Goal: Task Accomplishment & Management: Use online tool/utility

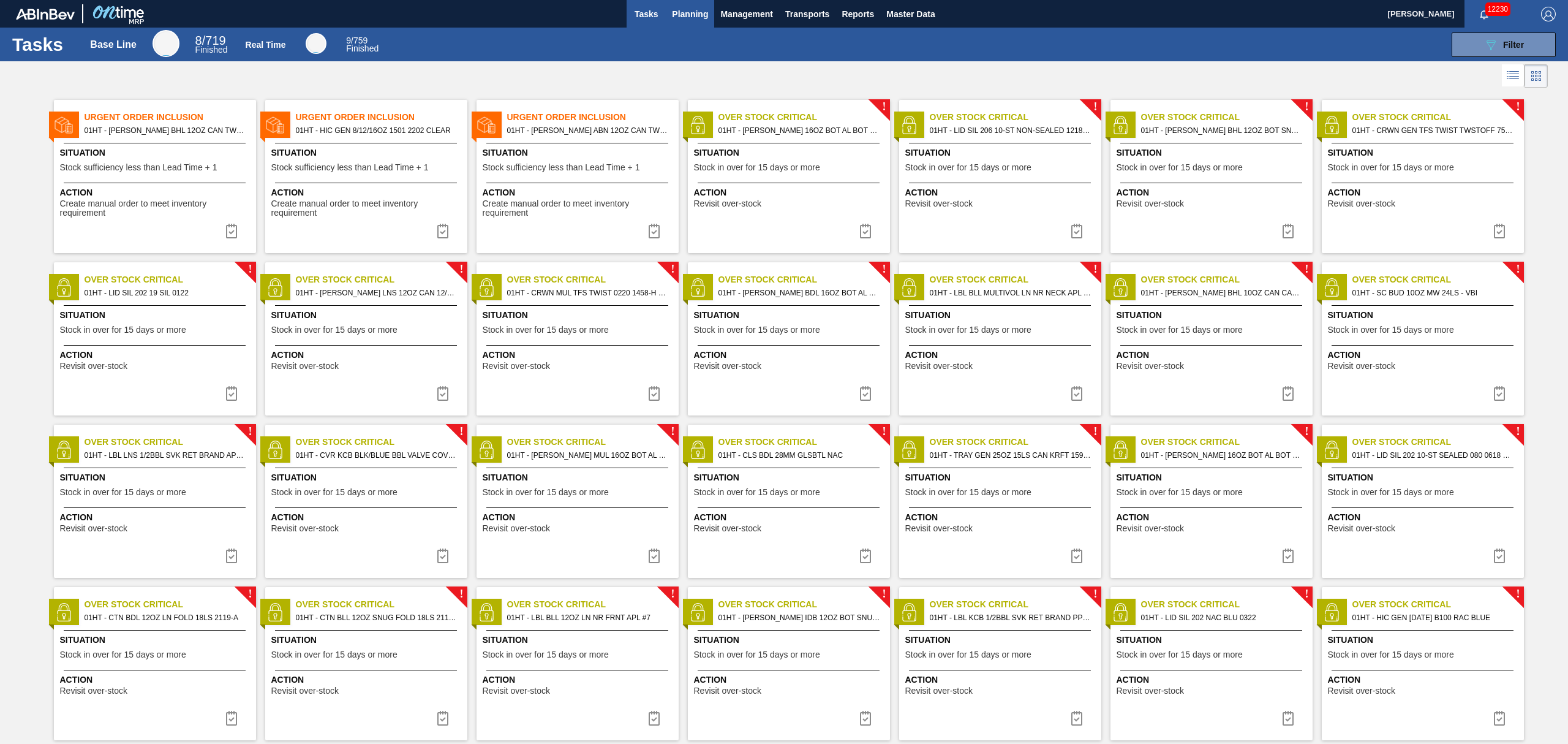
click at [685, 8] on span "Planning" at bounding box center [690, 14] width 36 height 15
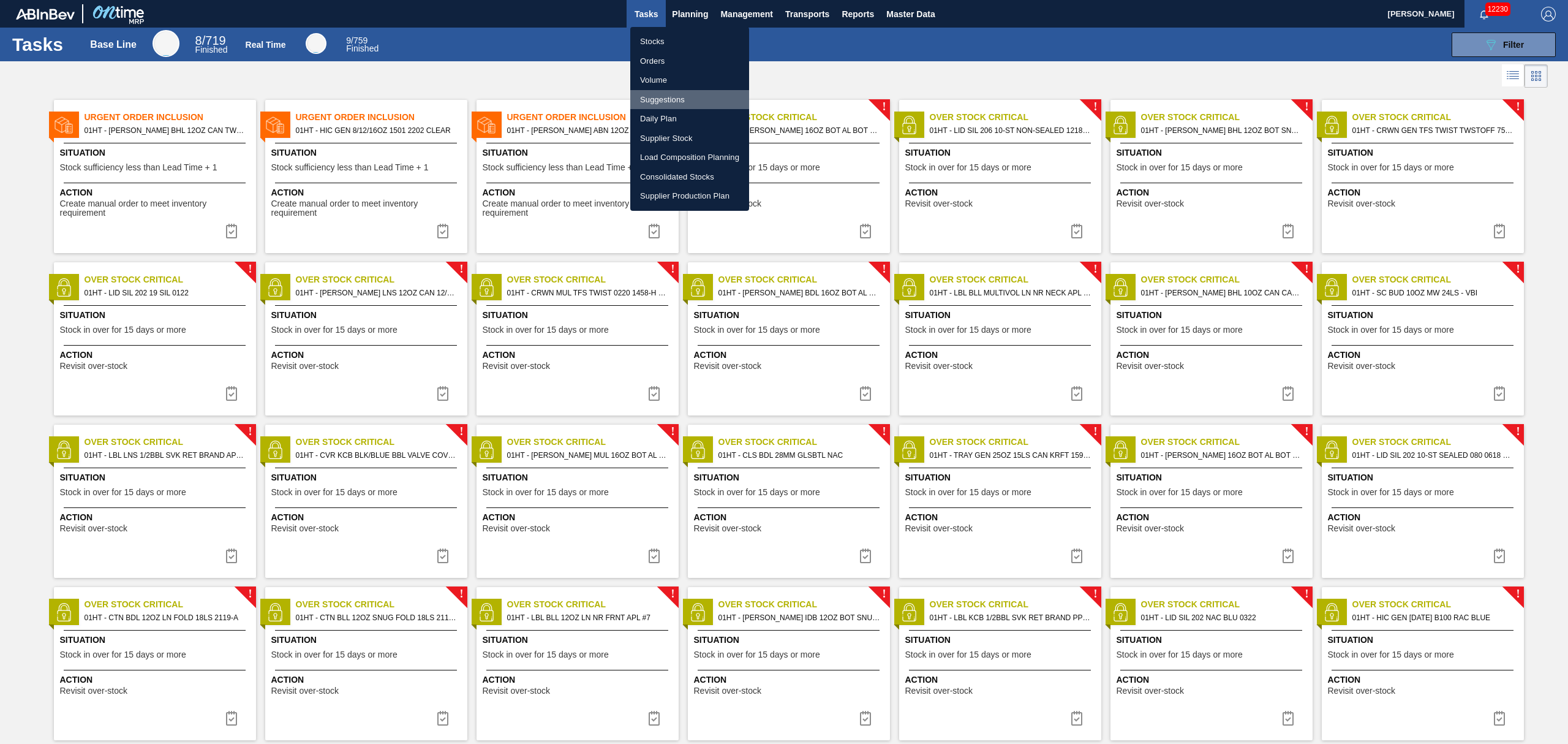
click at [653, 91] on li "Suggestions" at bounding box center [690, 99] width 119 height 20
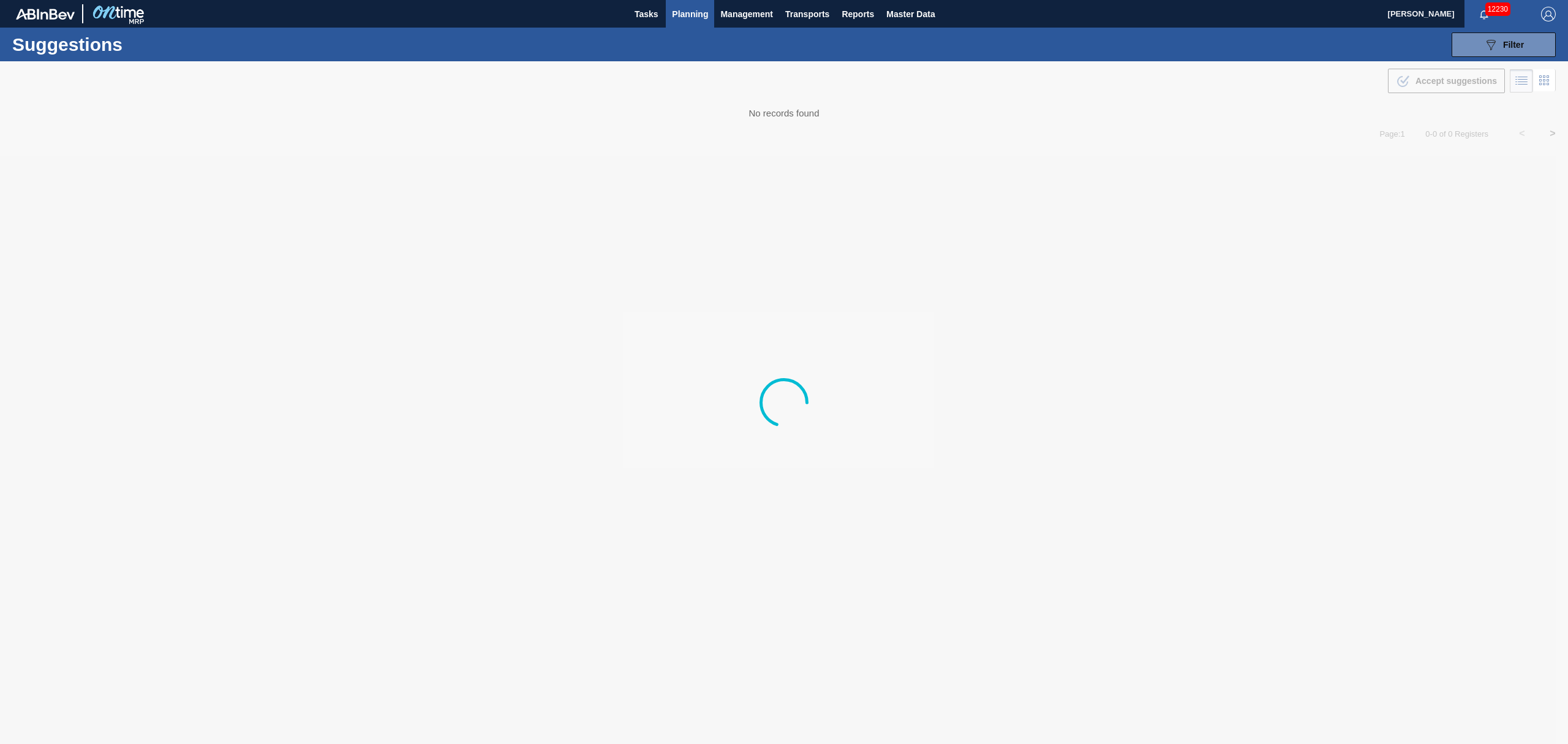
type from "[DATE]"
click at [1482, 45] on button "089F7B8B-B2A5-4AFE-B5C0-19BA573D28AC Filter" at bounding box center [1503, 45] width 104 height 24
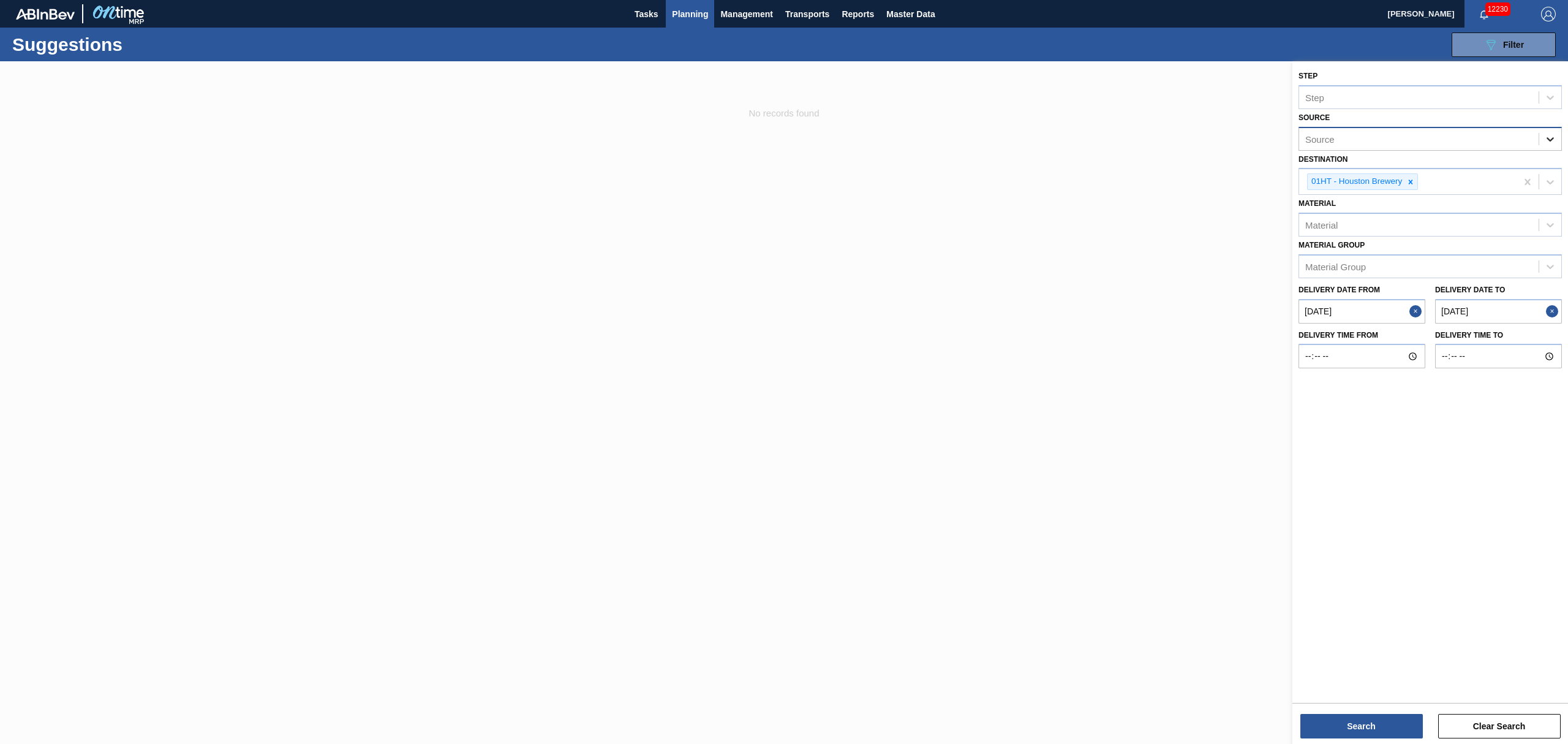
click at [1553, 136] on icon at bounding box center [1550, 139] width 12 height 12
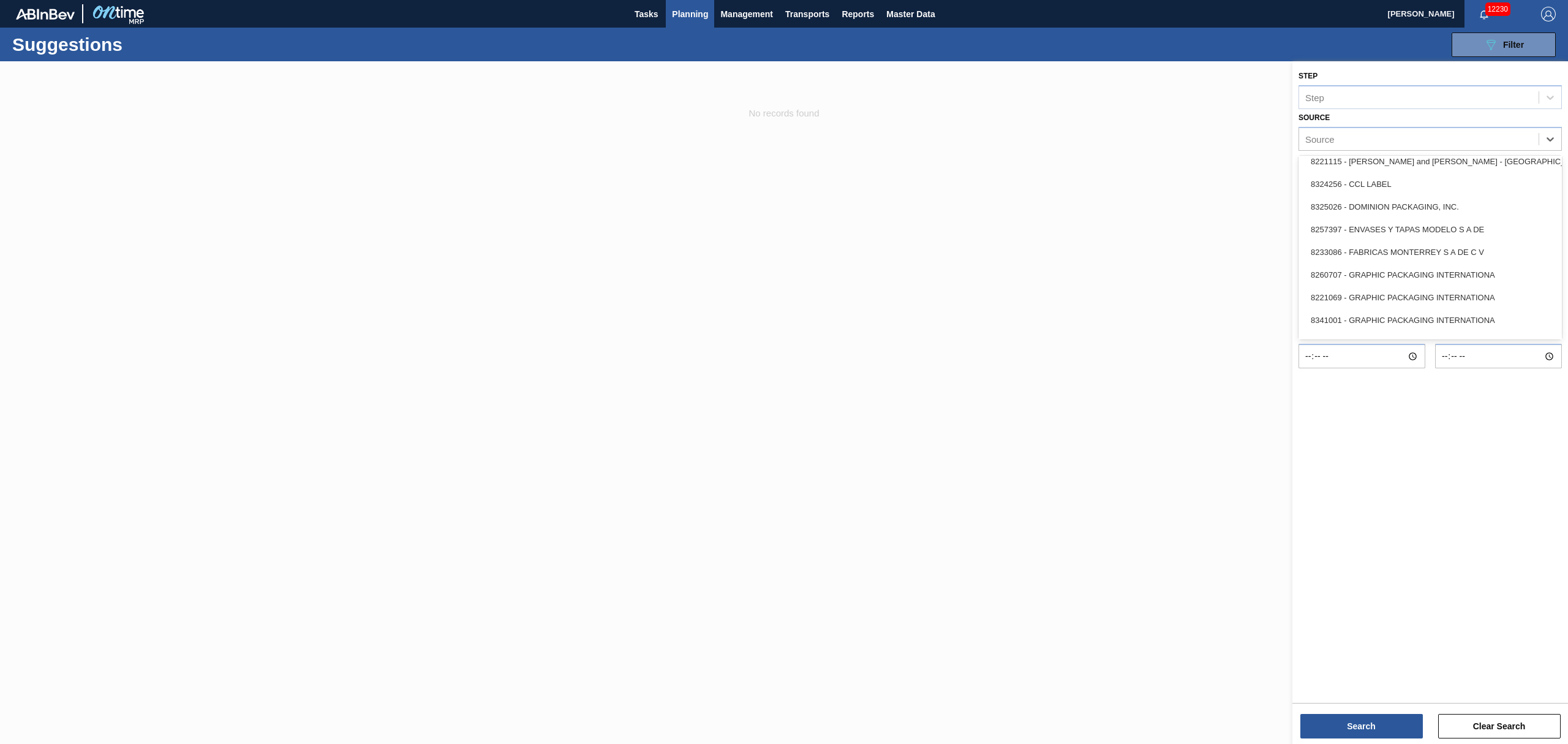
scroll to position [245, 0]
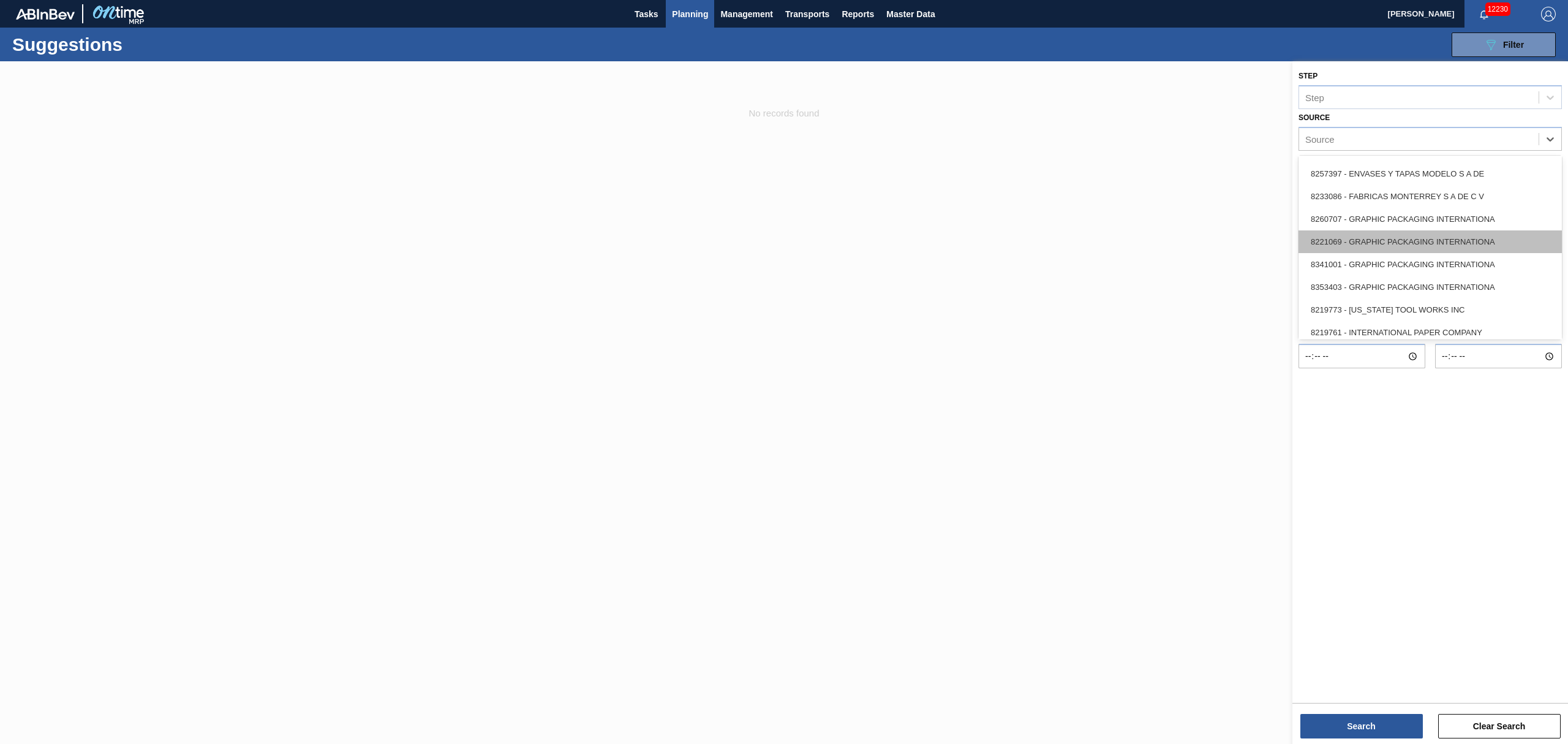
click at [1397, 239] on div "8221069 - GRAPHIC PACKAGING INTERNATIONA" at bounding box center [1430, 242] width 263 height 23
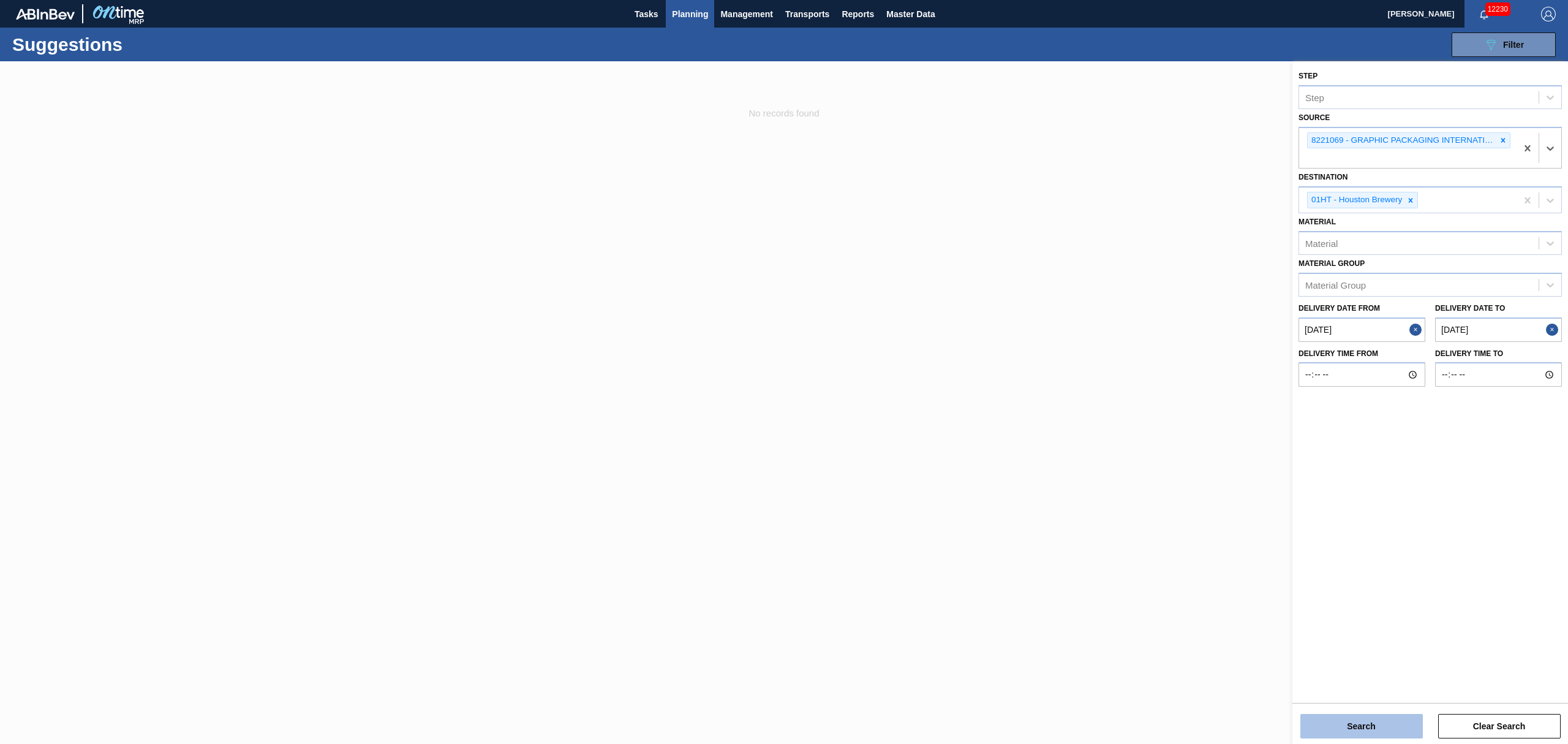
click at [1381, 720] on button "Search" at bounding box center [1361, 726] width 122 height 24
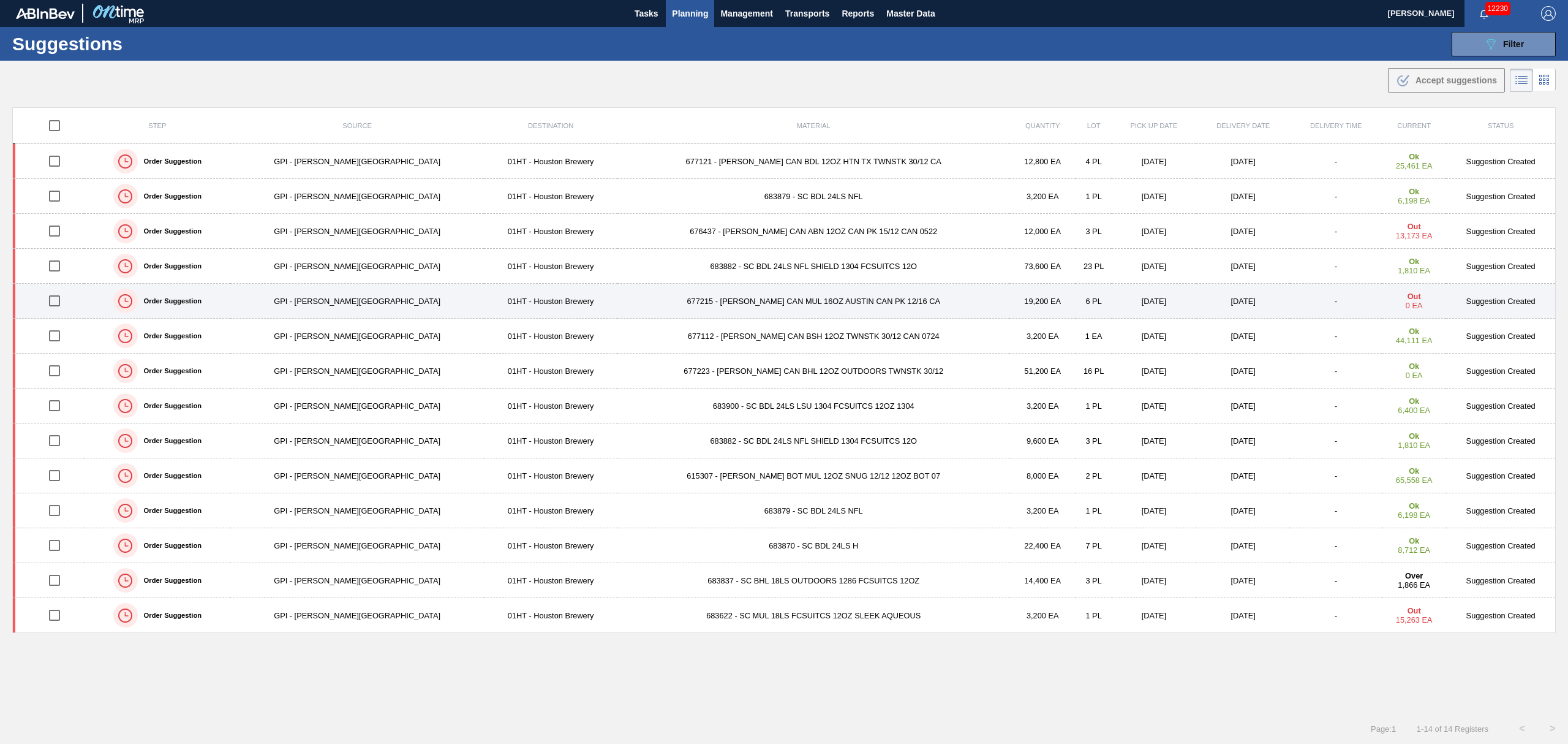
scroll to position [0, 0]
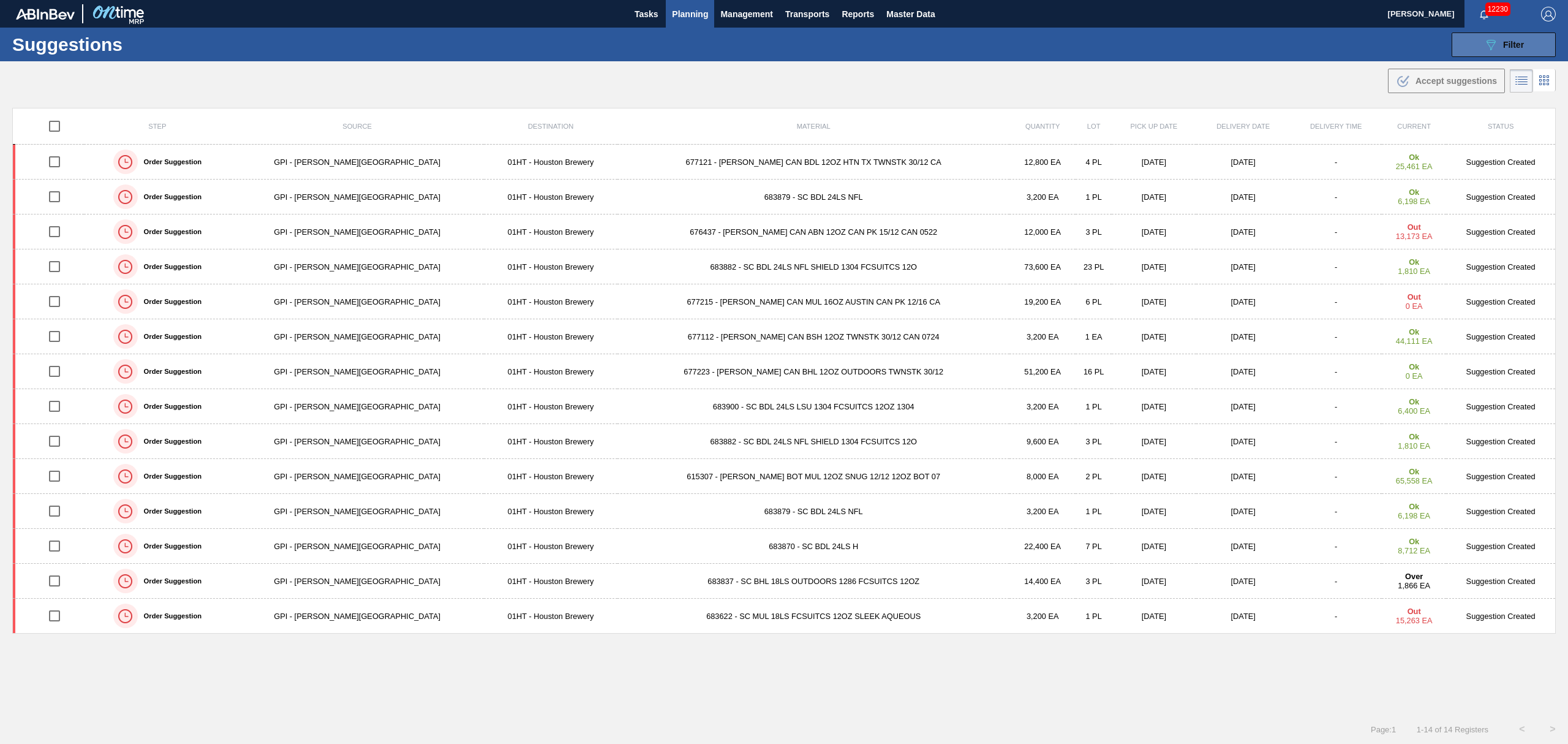
click at [1513, 41] on span "Filter" at bounding box center [1513, 44] width 21 height 10
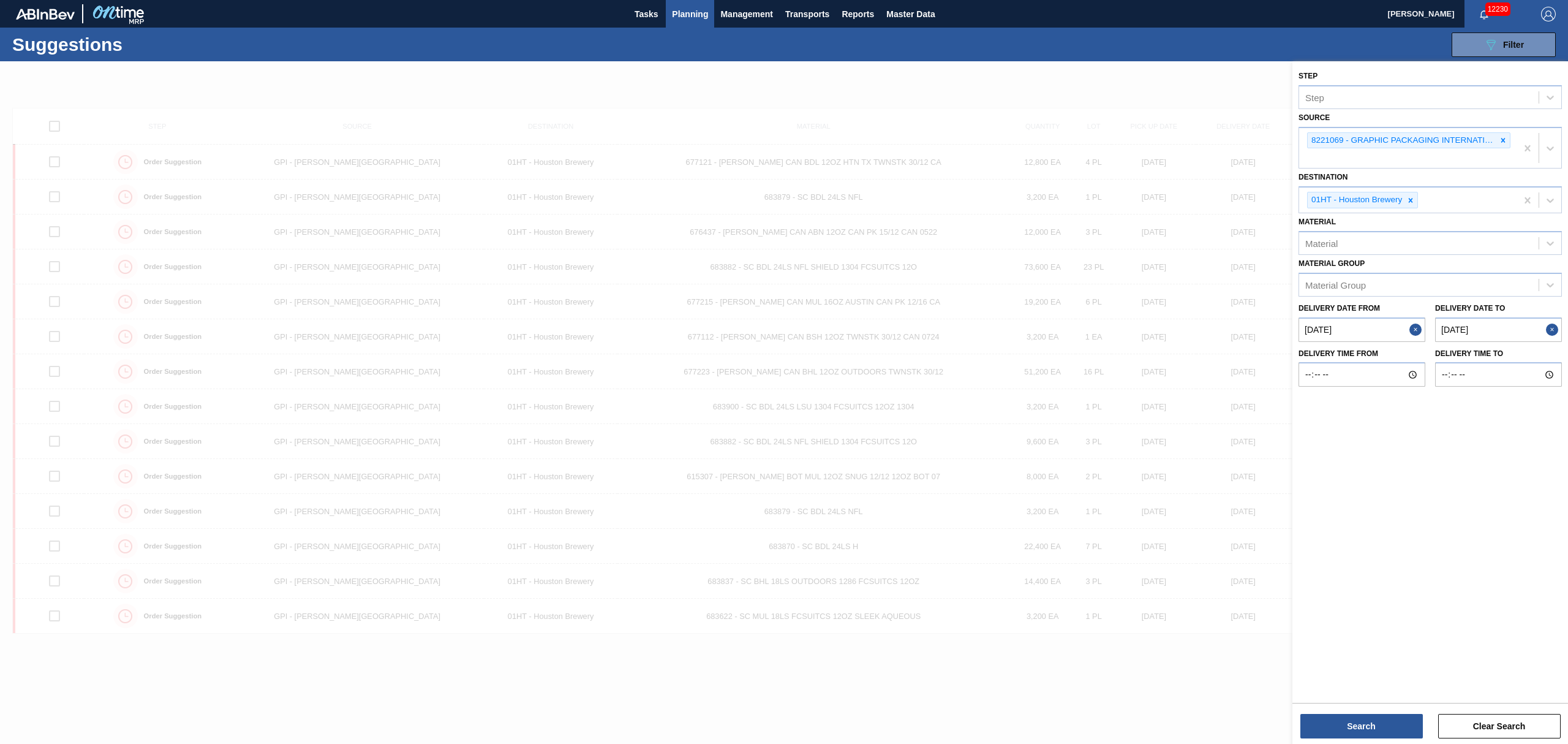
click at [1493, 334] on to "[DATE]" at bounding box center [1498, 330] width 127 height 24
click at [1528, 434] on div "17" at bounding box center [1524, 438] width 17 height 17
type to "[DATE]"
click at [1390, 724] on button "Search" at bounding box center [1361, 726] width 122 height 24
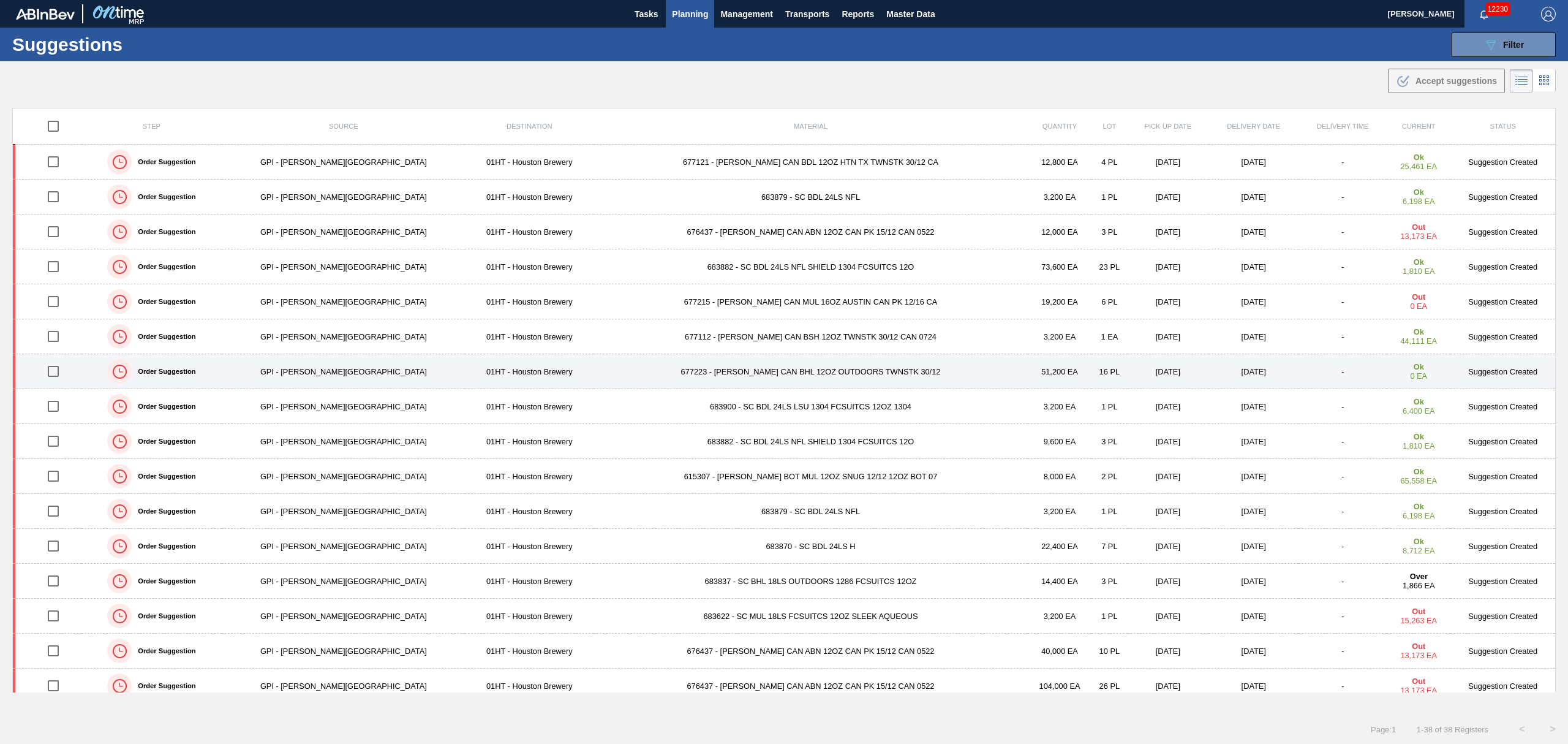
scroll to position [82, 0]
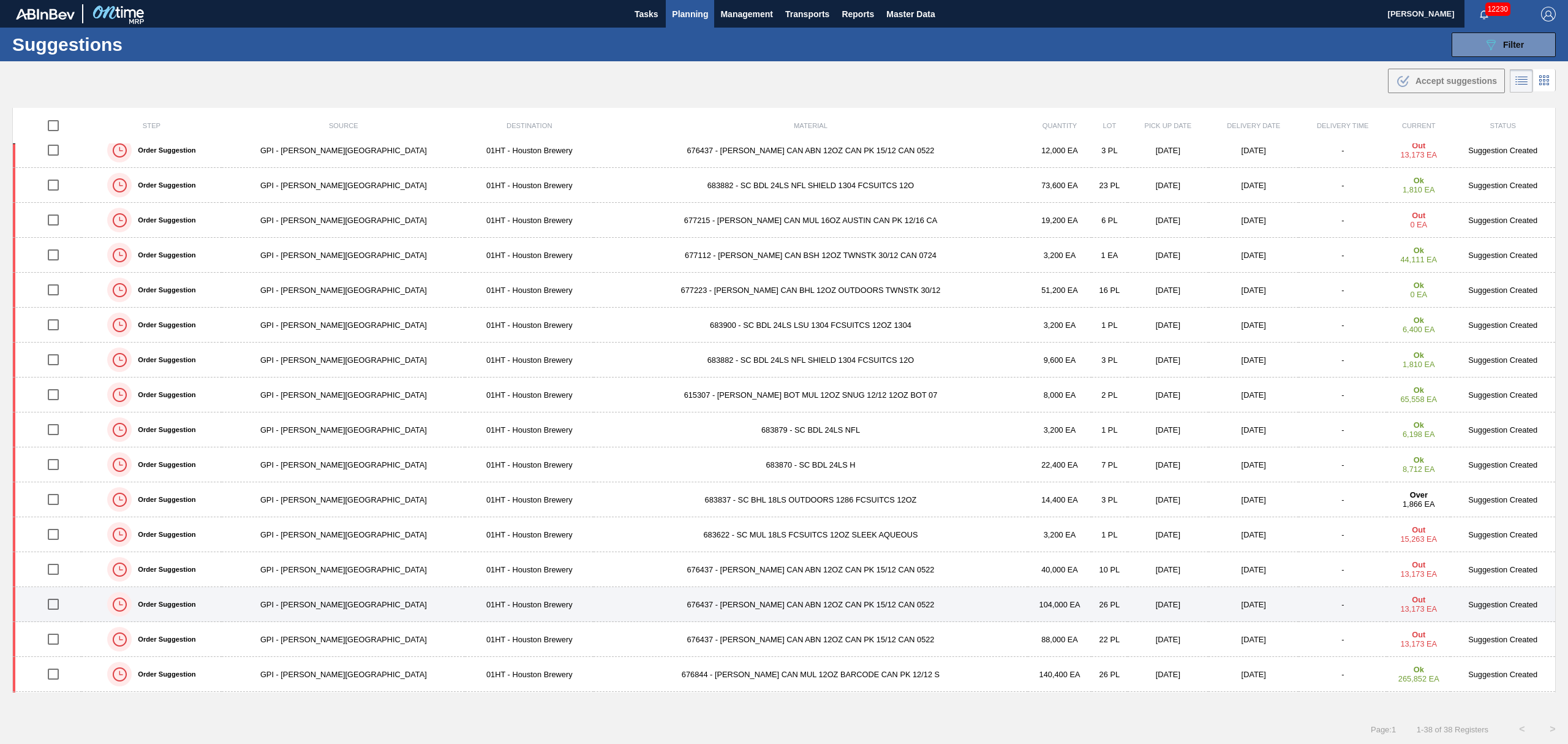
click at [62, 604] on input "checkbox" at bounding box center [53, 604] width 25 height 26
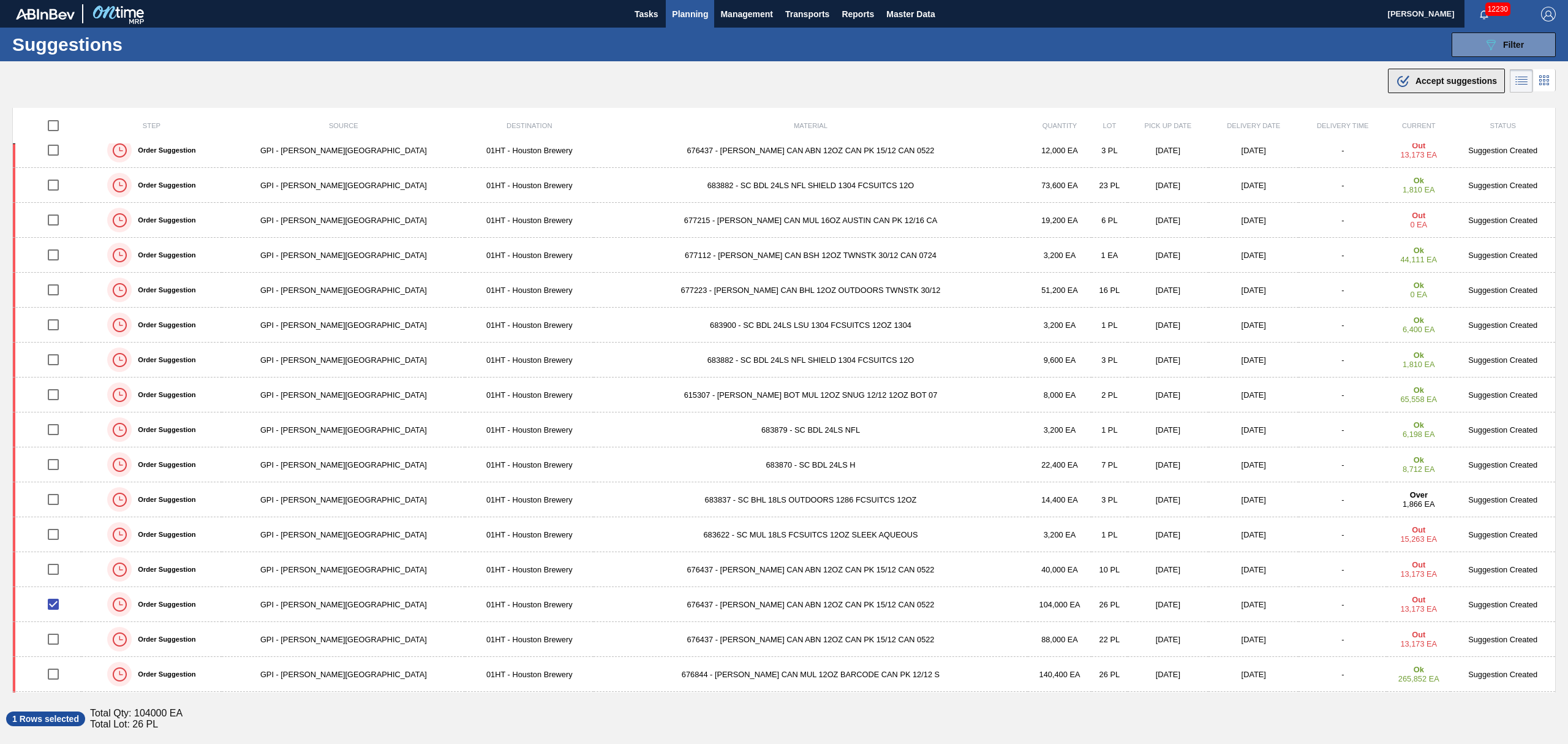
click at [1439, 79] on span "Accept suggestions" at bounding box center [1456, 80] width 82 height 10
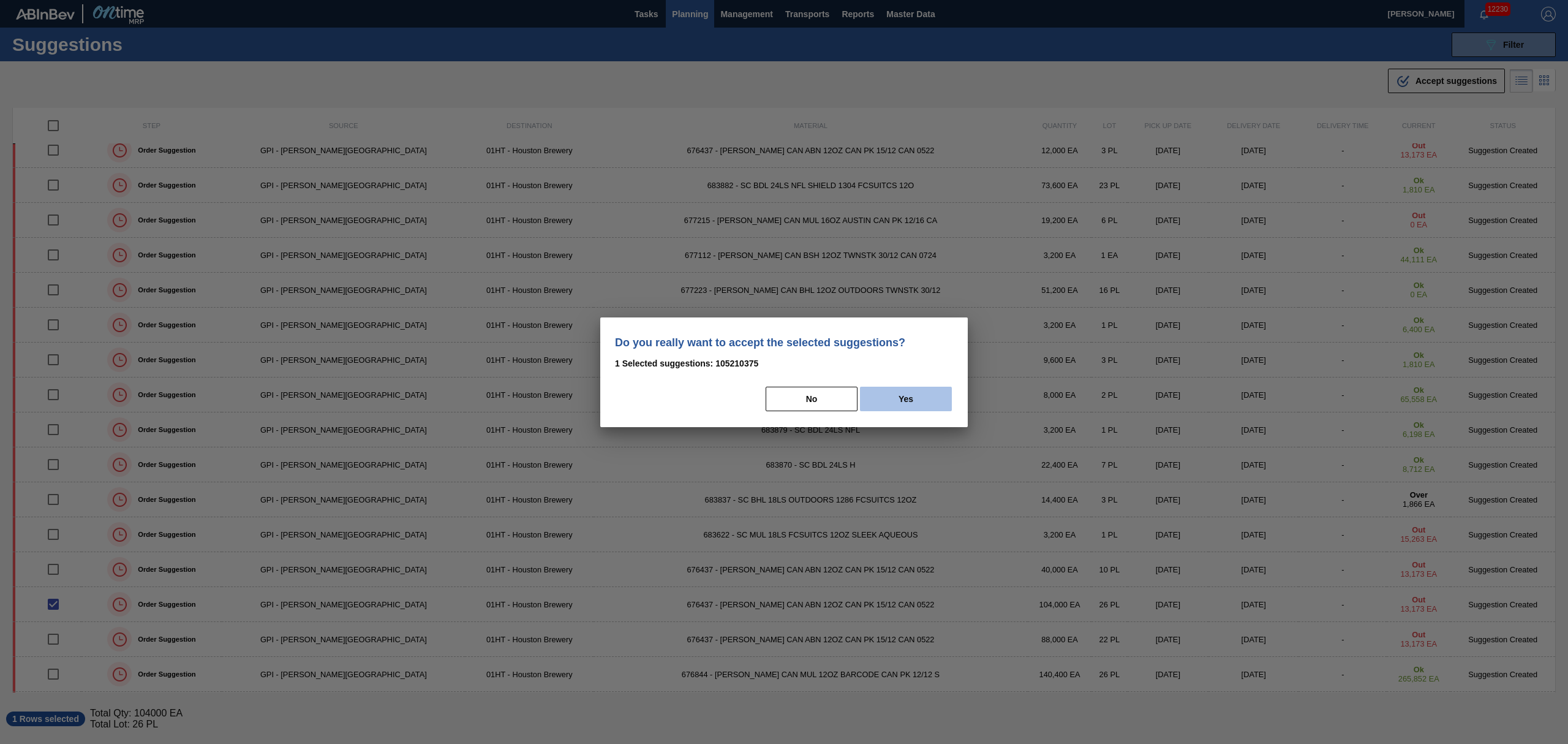
click at [903, 393] on button "Yes" at bounding box center [906, 398] width 92 height 24
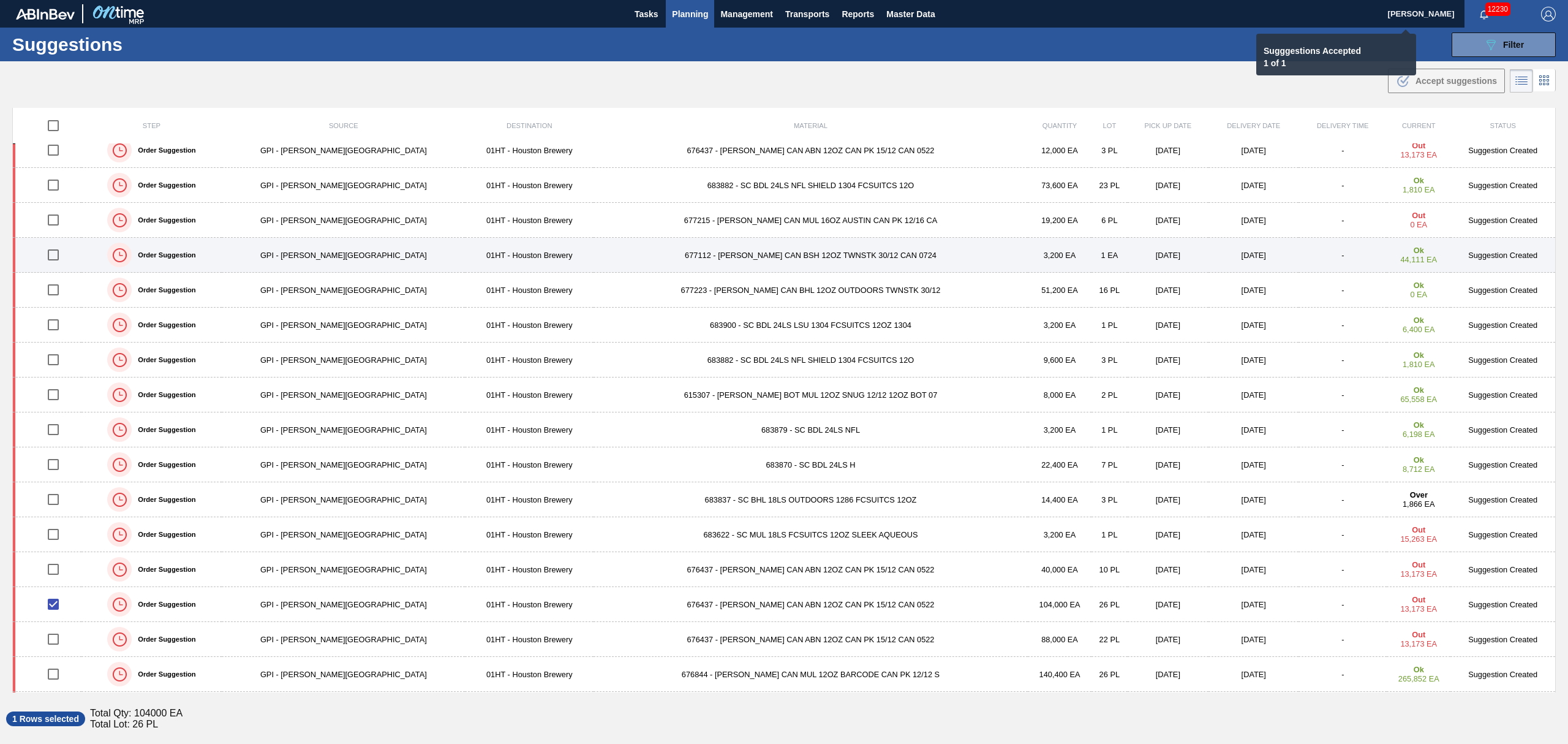
checkbox input "false"
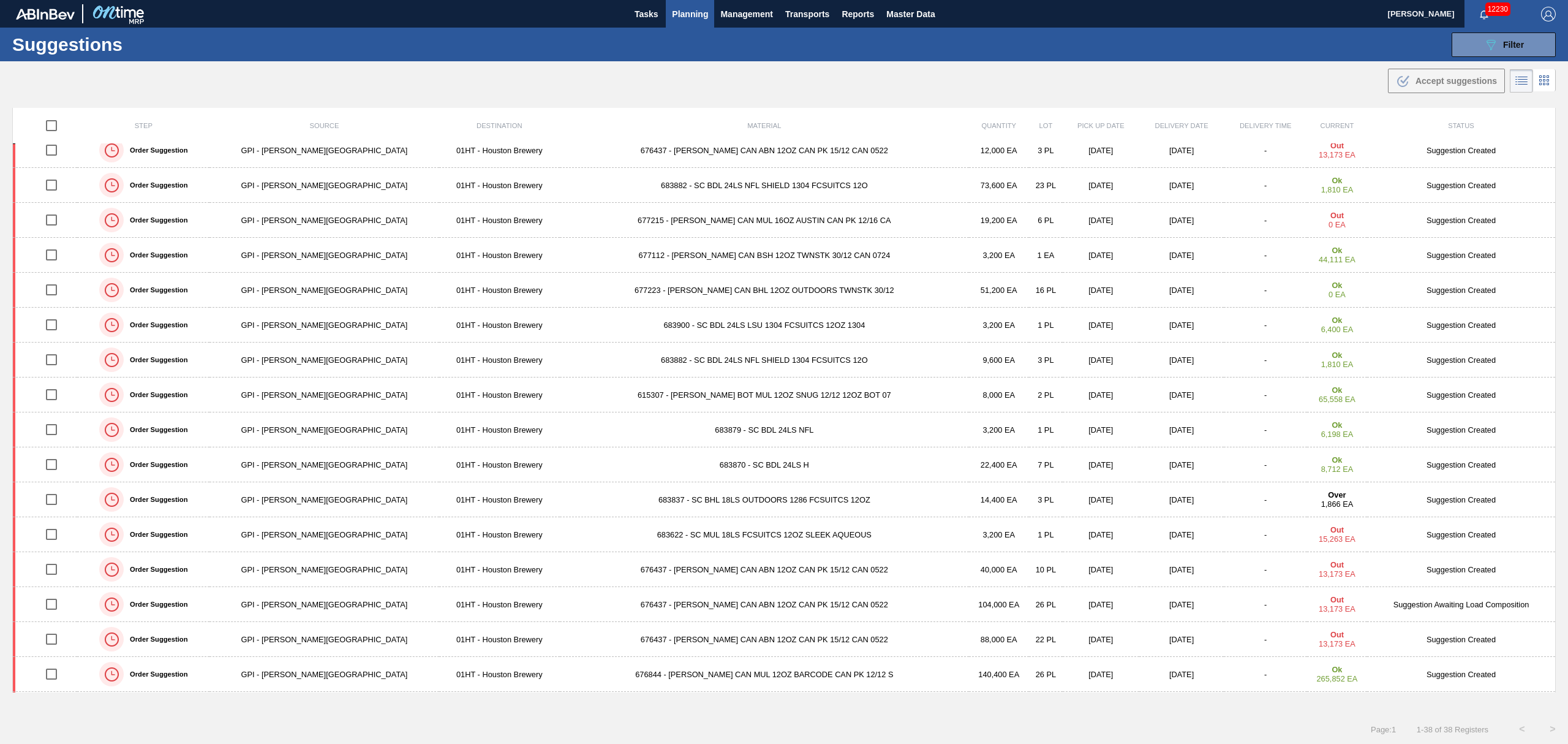
click at [684, 11] on span "Planning" at bounding box center [690, 14] width 36 height 15
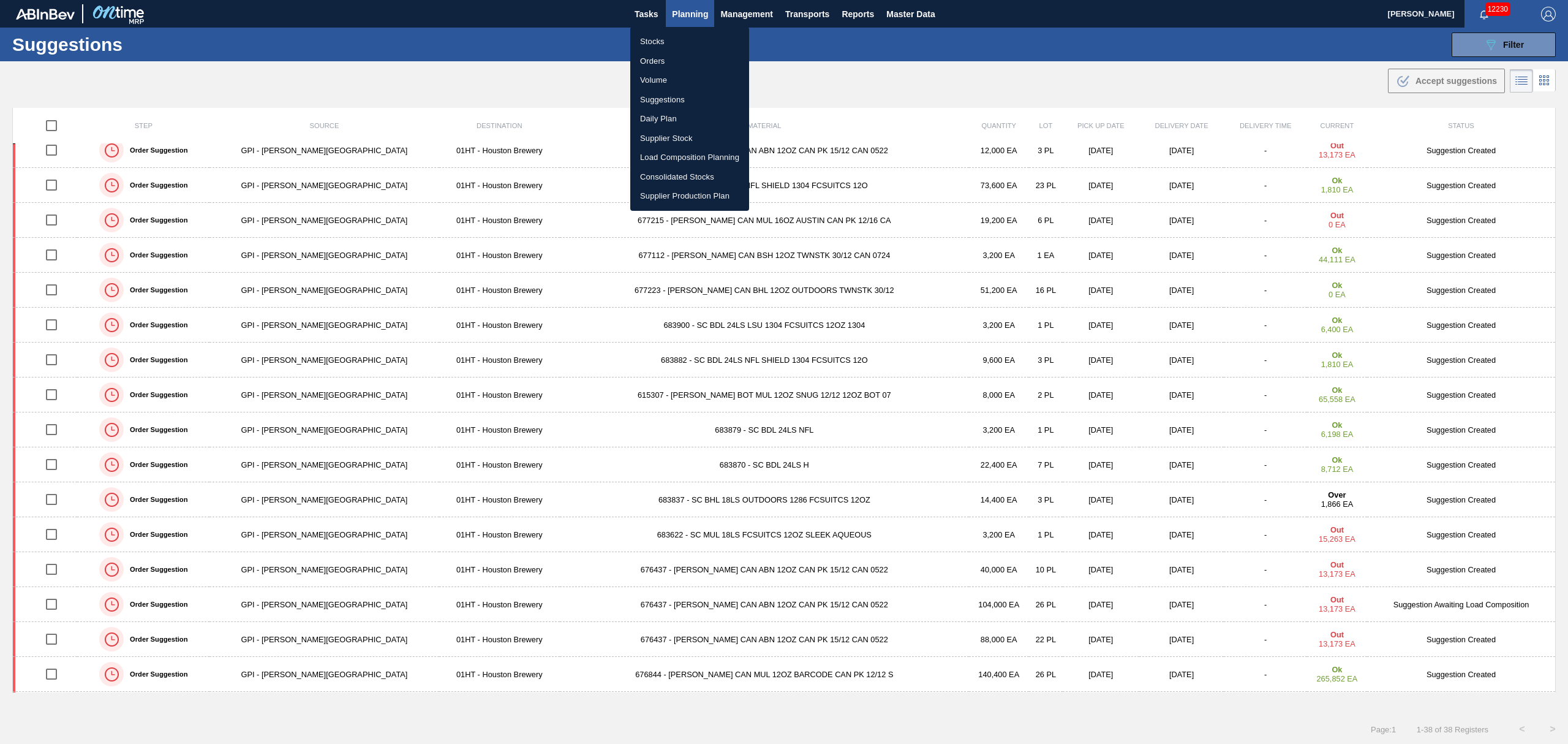
click at [685, 155] on li "Load Composition Planning" at bounding box center [690, 157] width 119 height 20
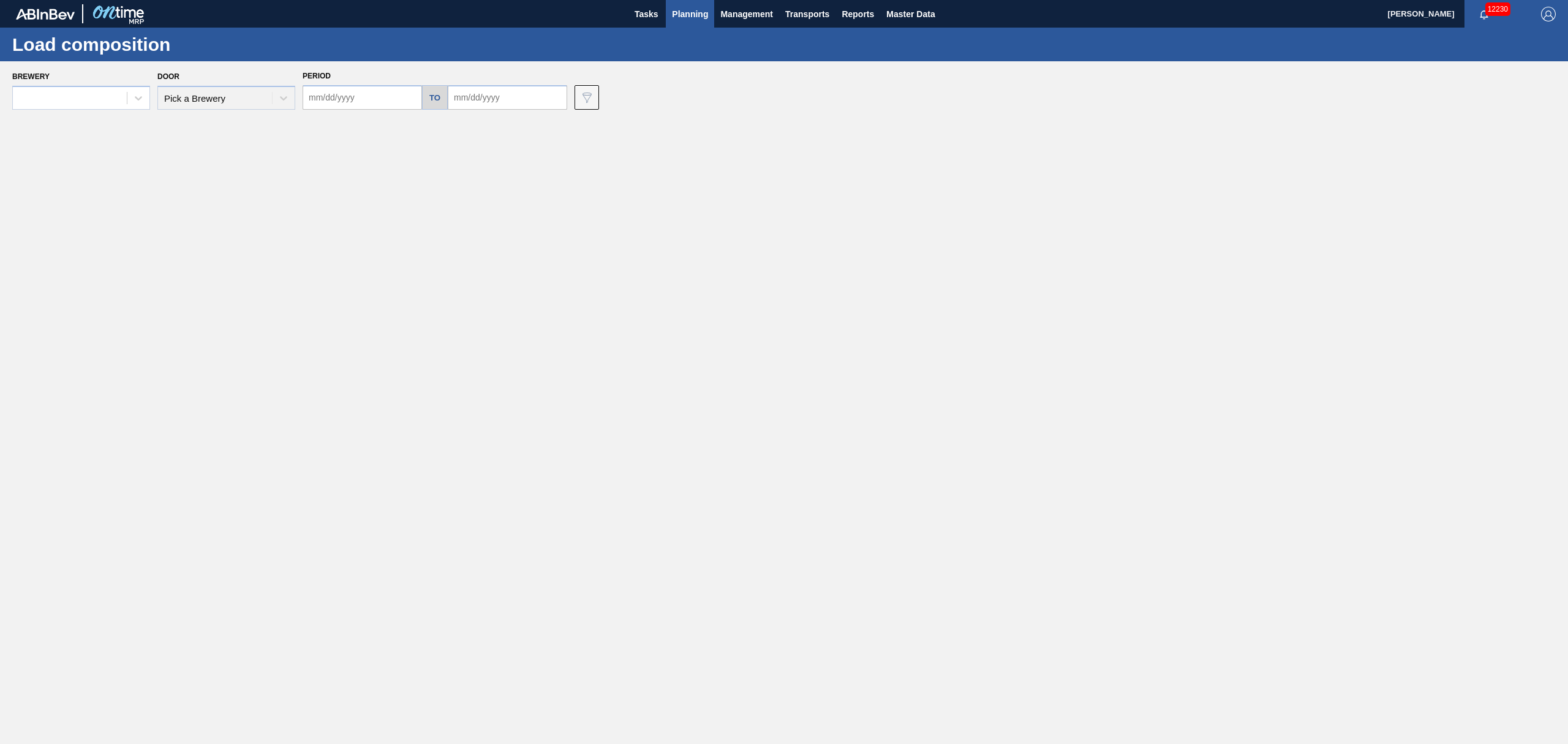
type input "[DATE]"
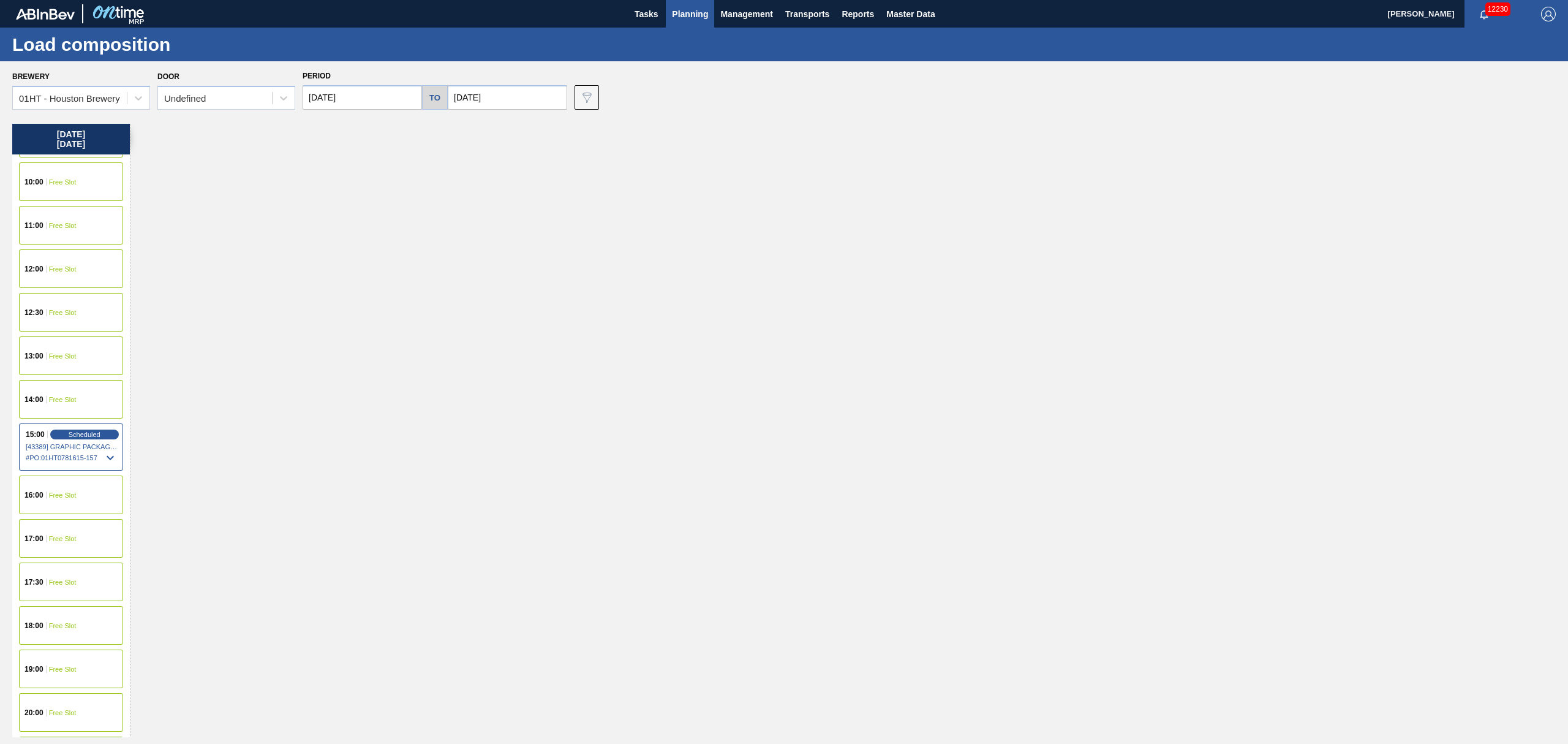
scroll to position [408, 0]
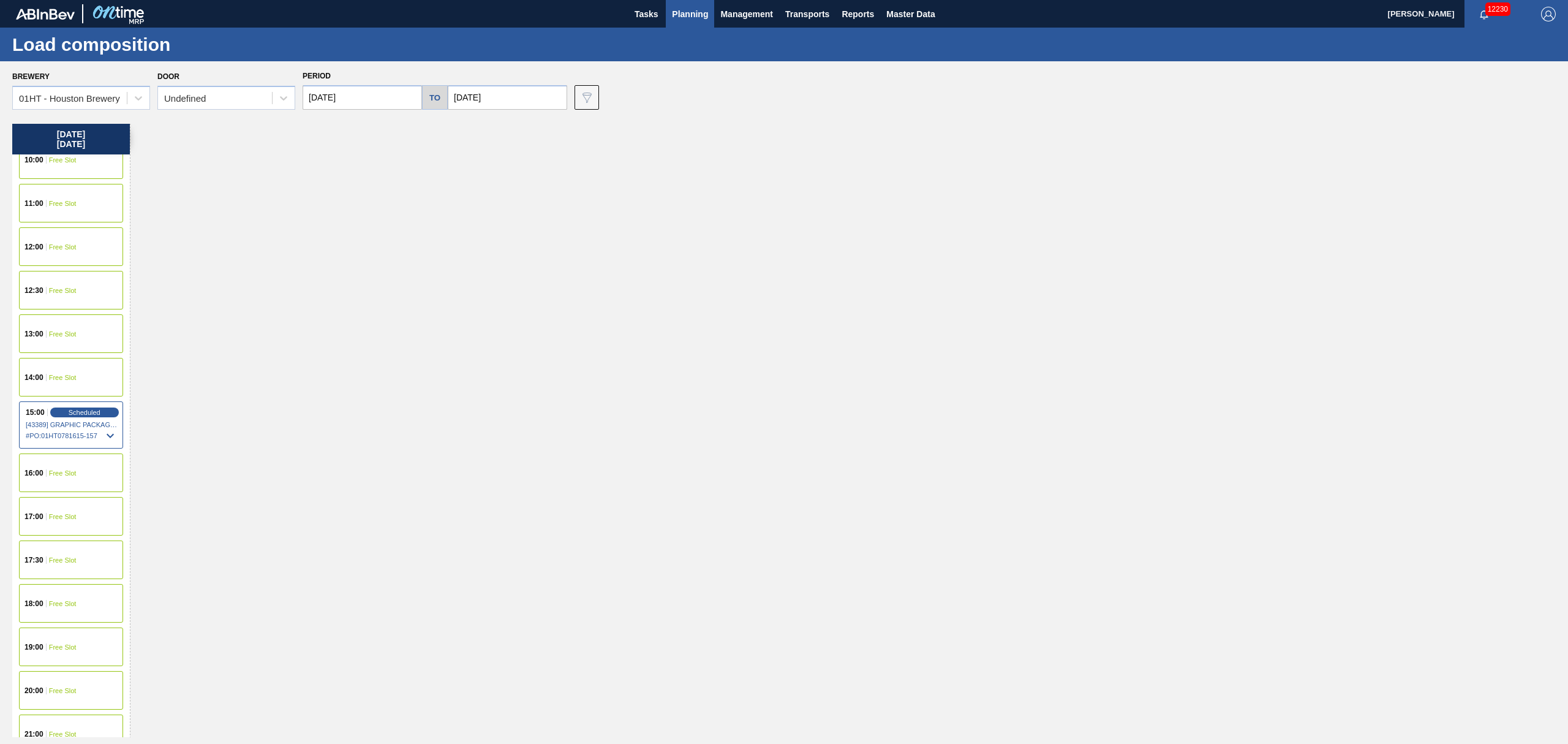
click at [59, 377] on span "Free Slot" at bounding box center [62, 377] width 27 height 8
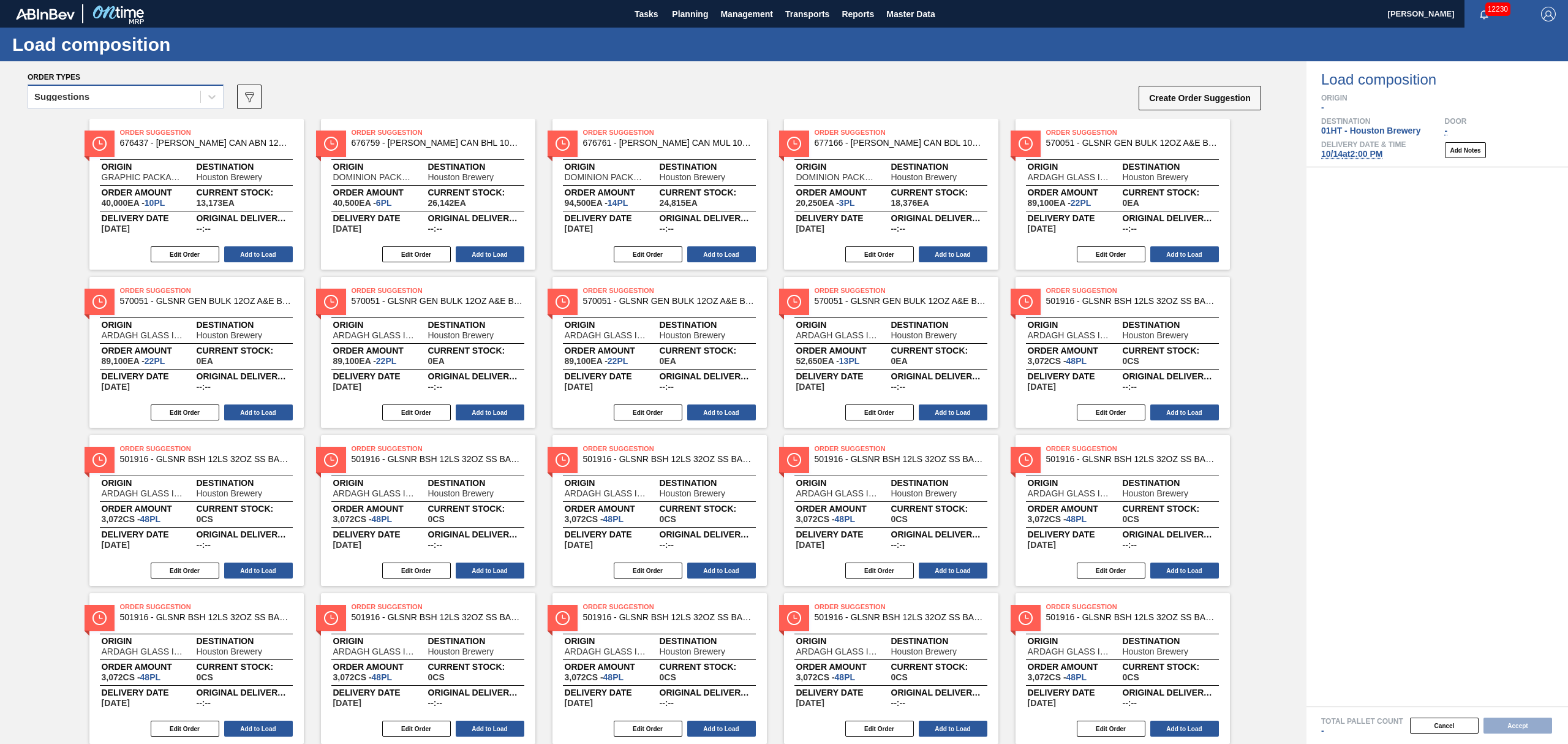
click at [177, 98] on div "Suggestions" at bounding box center [114, 97] width 172 height 18
click at [138, 117] on div "Awaiting load composition" at bounding box center [125, 128] width 196 height 23
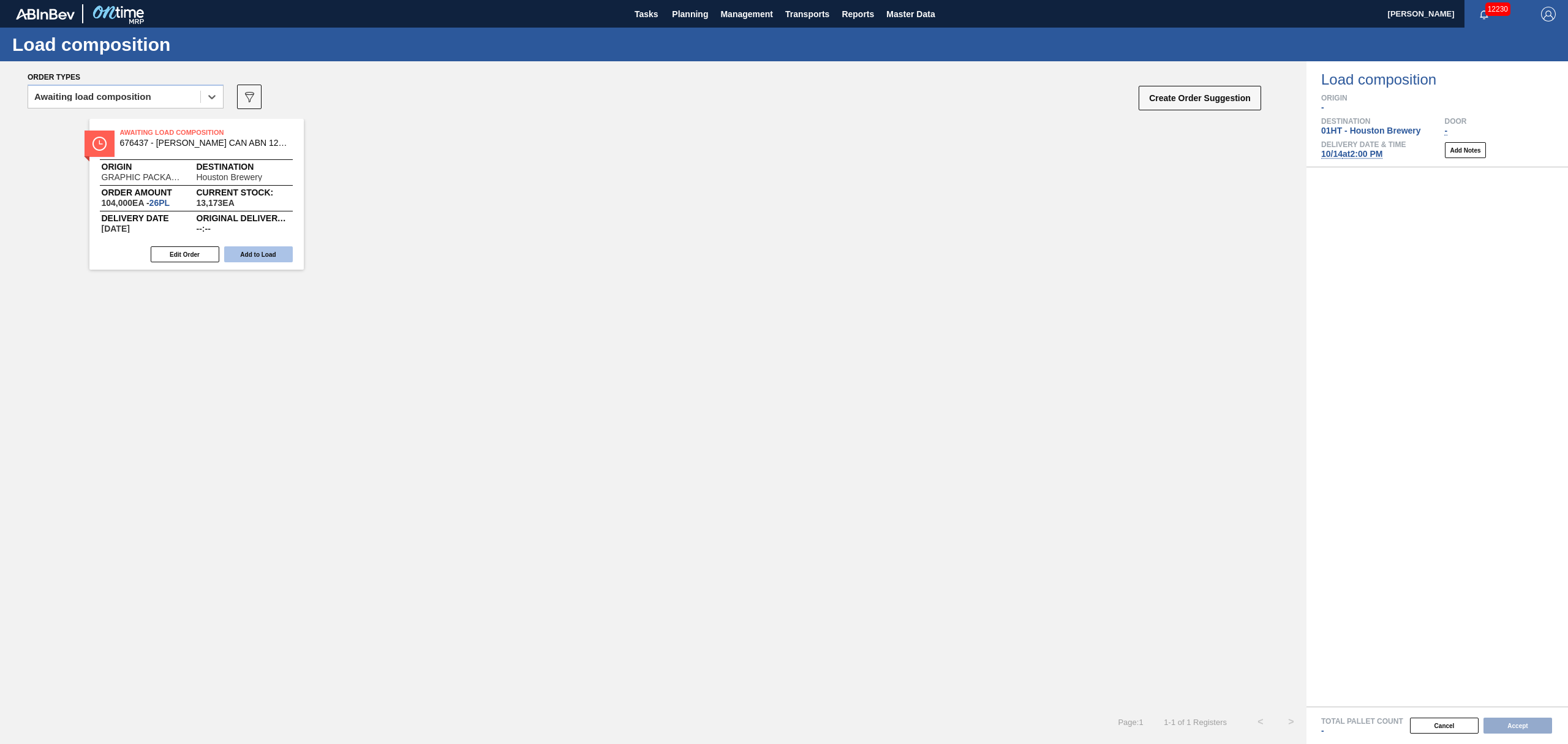
click at [240, 248] on button "Add to Load" at bounding box center [259, 254] width 69 height 16
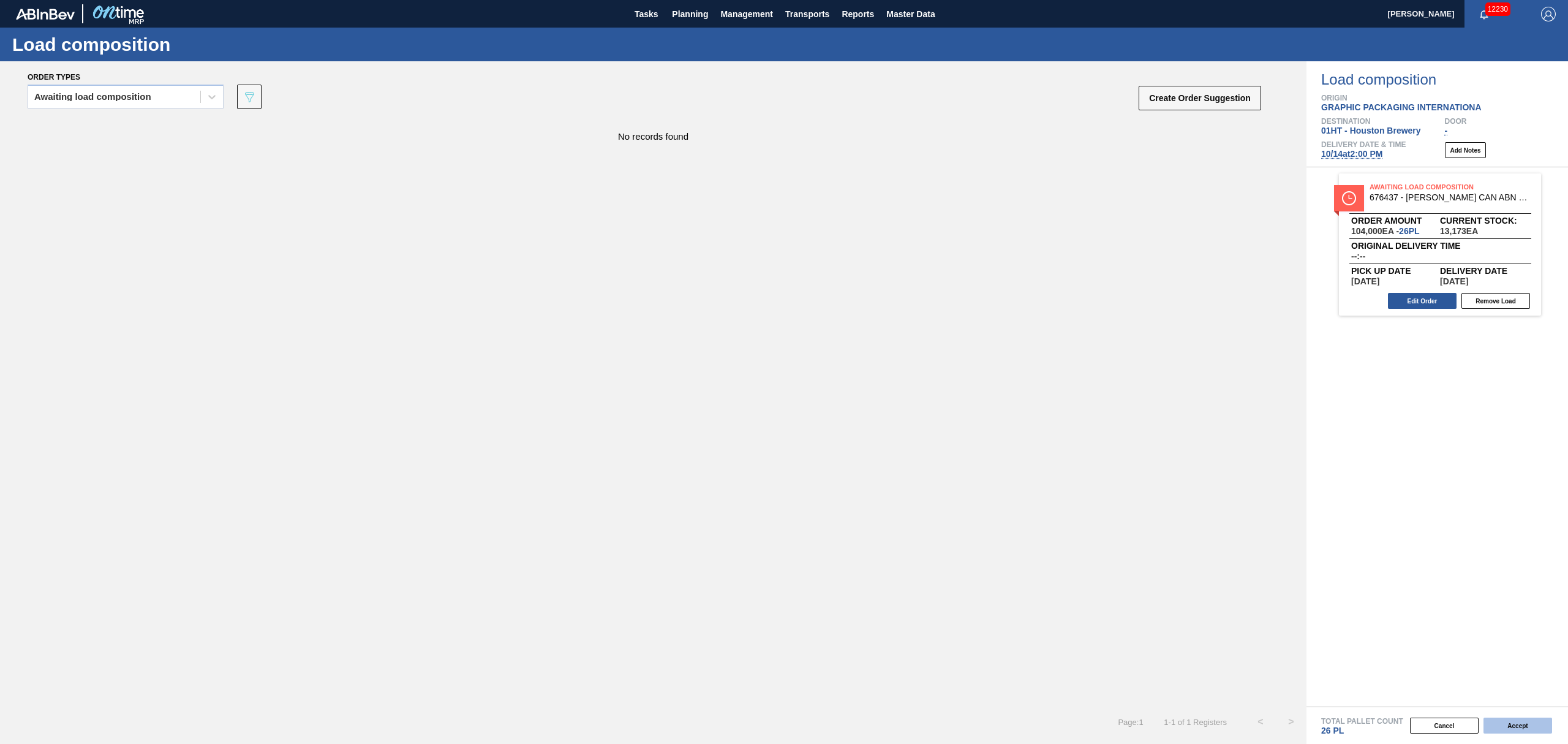
click at [1500, 721] on button "Accept" at bounding box center [1518, 725] width 69 height 16
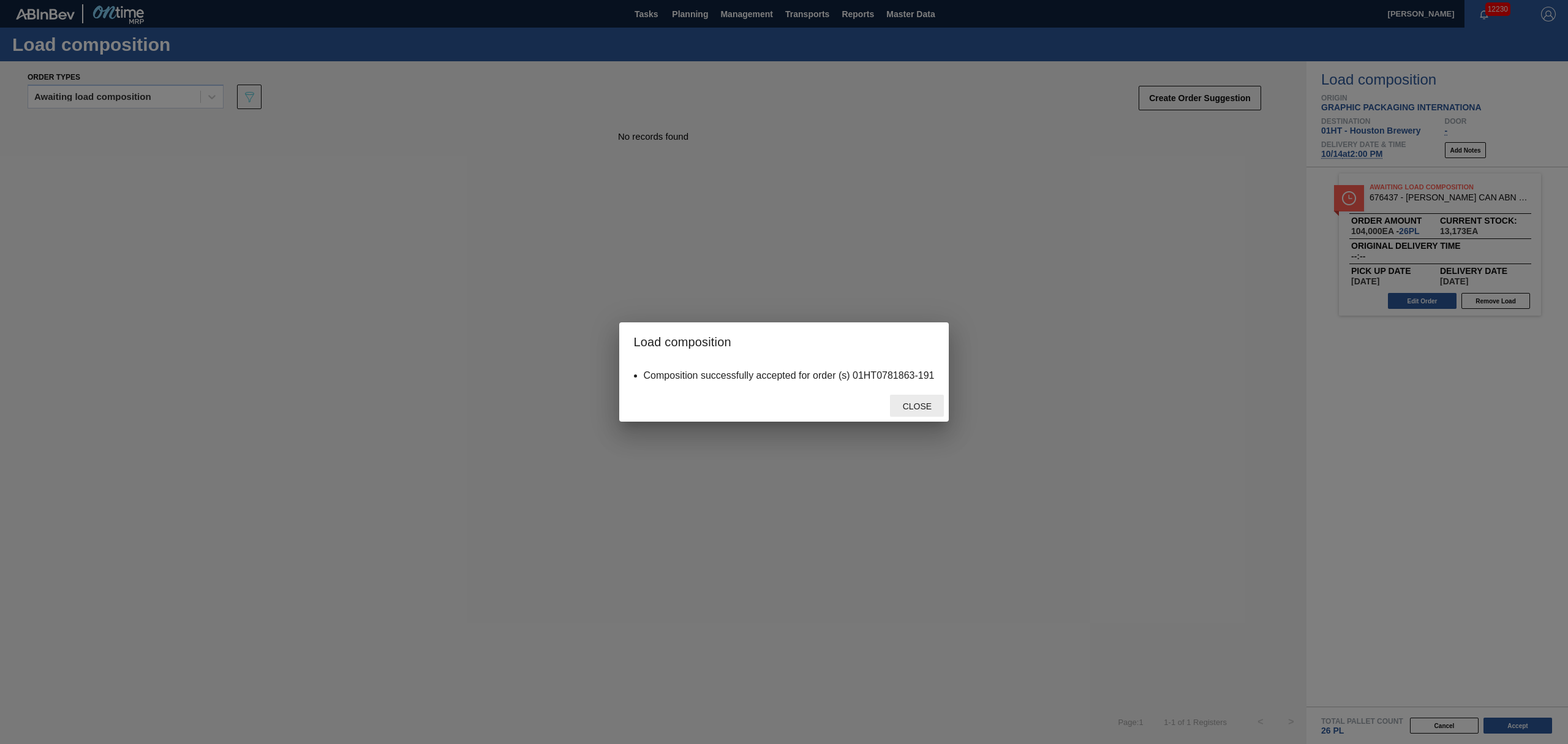
click at [911, 401] on span "Close" at bounding box center [917, 405] width 48 height 10
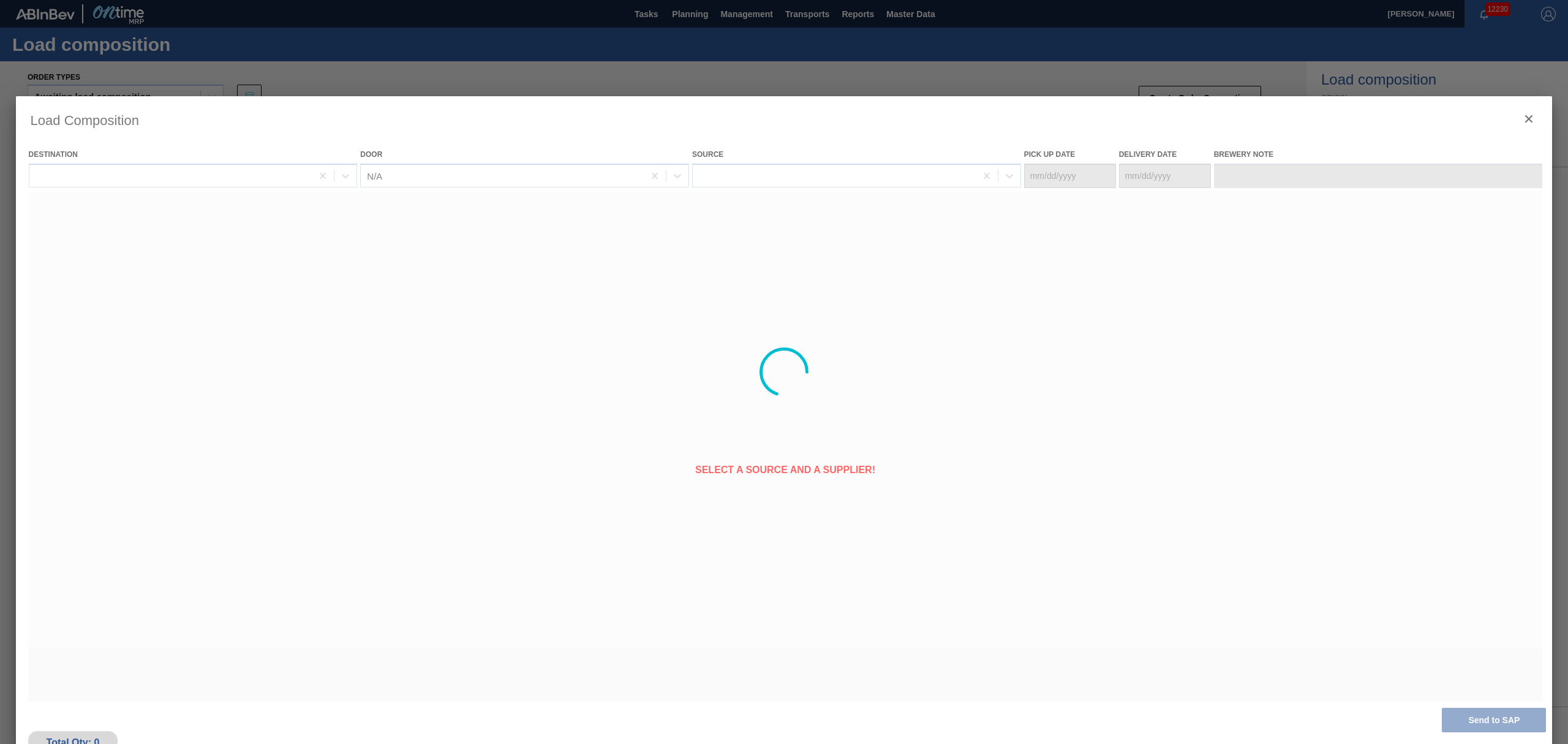
type Date "[DATE]"
